Goal: Transaction & Acquisition: Obtain resource

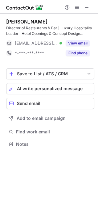
scroll to position [140, 98]
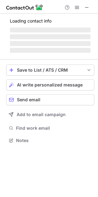
scroll to position [224, 94]
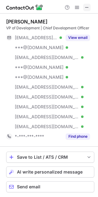
click at [84, 6] on button at bounding box center [87, 7] width 7 height 7
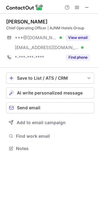
scroll to position [145, 98]
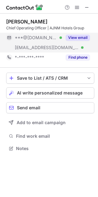
click at [73, 37] on button "View email" at bounding box center [78, 38] width 24 height 6
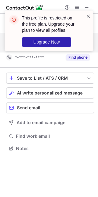
click at [88, 17] on span at bounding box center [88, 16] width 5 height 6
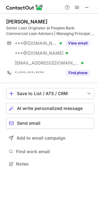
scroll to position [160, 98]
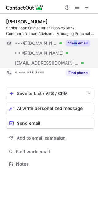
click at [75, 45] on div "View email" at bounding box center [76, 43] width 28 height 10
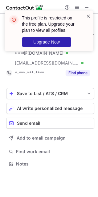
click at [86, 16] on span at bounding box center [88, 16] width 5 height 6
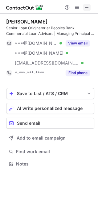
click at [85, 9] on span at bounding box center [87, 7] width 5 height 5
